Goal: Information Seeking & Learning: Learn about a topic

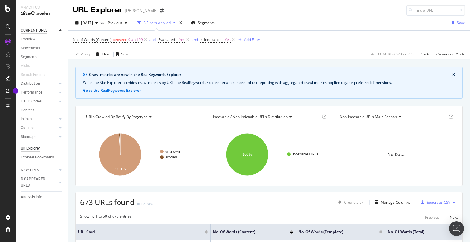
scroll to position [153, 0]
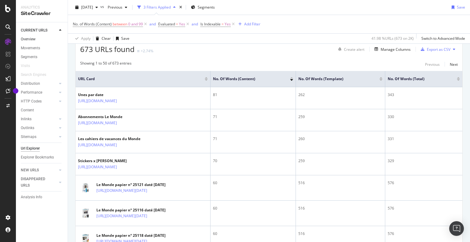
drag, startPoint x: 32, startPoint y: 39, endPoint x: 44, endPoint y: 41, distance: 12.1
click at [32, 39] on div "Overview" at bounding box center [28, 39] width 15 height 6
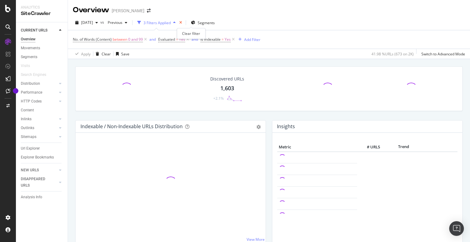
click at [182, 23] on icon "times" at bounding box center [180, 23] width 3 height 4
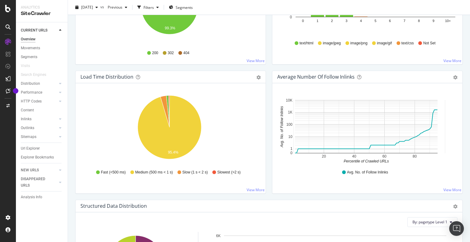
scroll to position [400, 0]
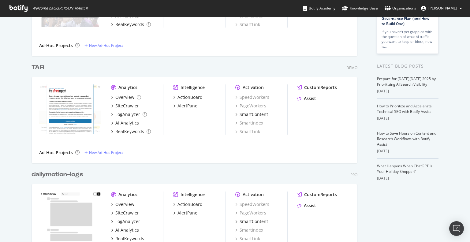
scroll to position [92, 0]
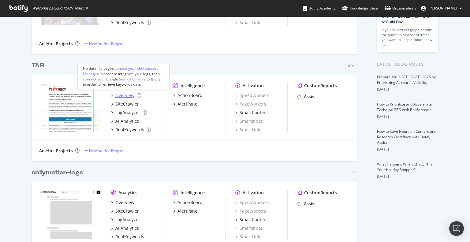
click at [122, 95] on div "Overview" at bounding box center [124, 95] width 19 height 6
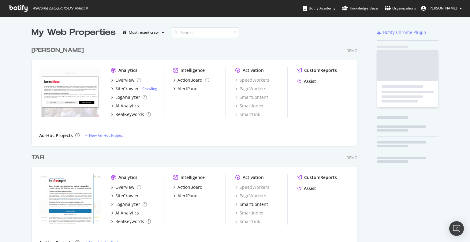
scroll to position [237, 460]
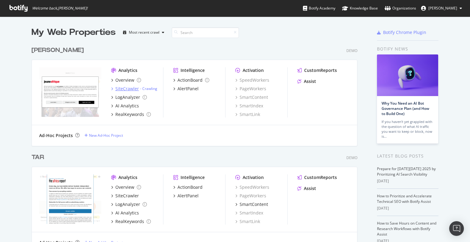
click at [123, 87] on div "SiteCrawler" at bounding box center [127, 89] width 24 height 6
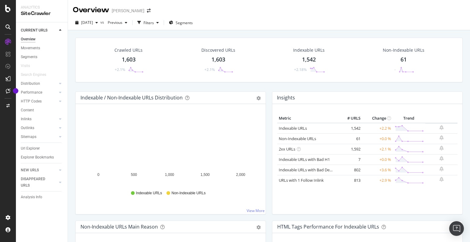
scroll to position [61, 0]
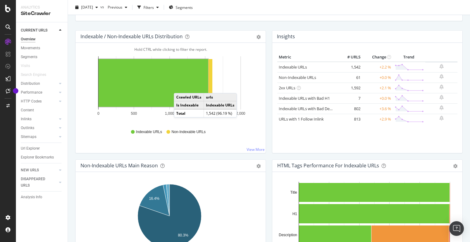
click at [180, 87] on rect "A chart." at bounding box center [154, 83] width 110 height 48
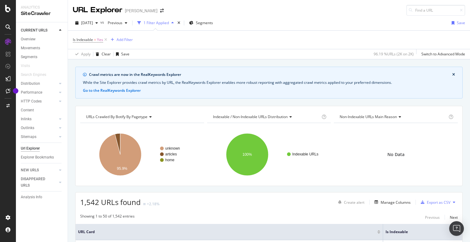
scroll to position [92, 0]
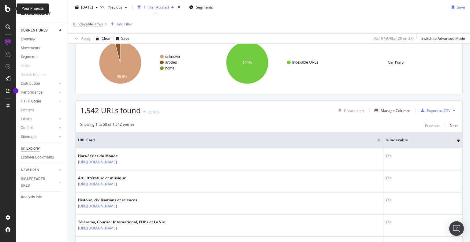
click at [7, 8] on icon at bounding box center [8, 8] width 6 height 7
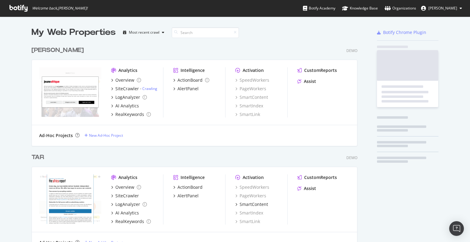
scroll to position [237, 460]
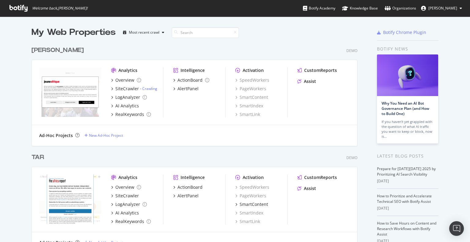
click at [39, 158] on div "TAR" at bounding box center [38, 157] width 13 height 9
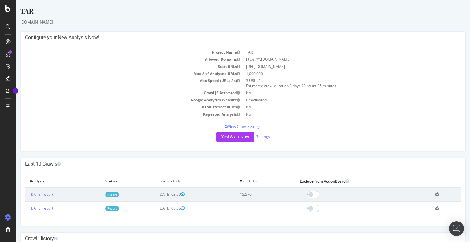
scroll to position [31, 0]
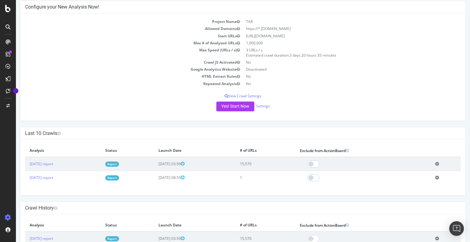
click at [119, 164] on link "Report" at bounding box center [112, 164] width 14 height 5
